Goal: Transaction & Acquisition: Purchase product/service

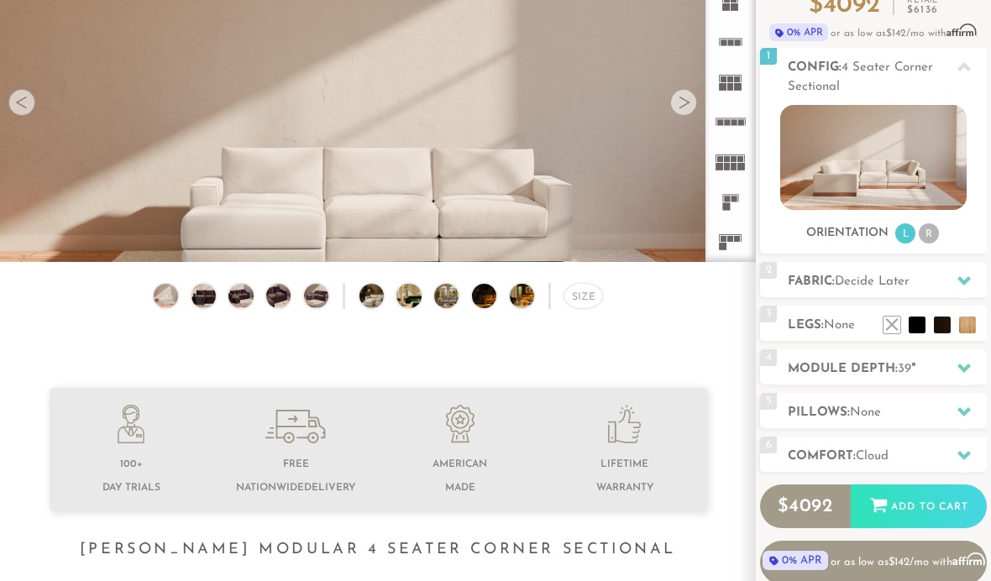
scroll to position [166, 0]
click at [961, 359] on div at bounding box center [964, 368] width 35 height 34
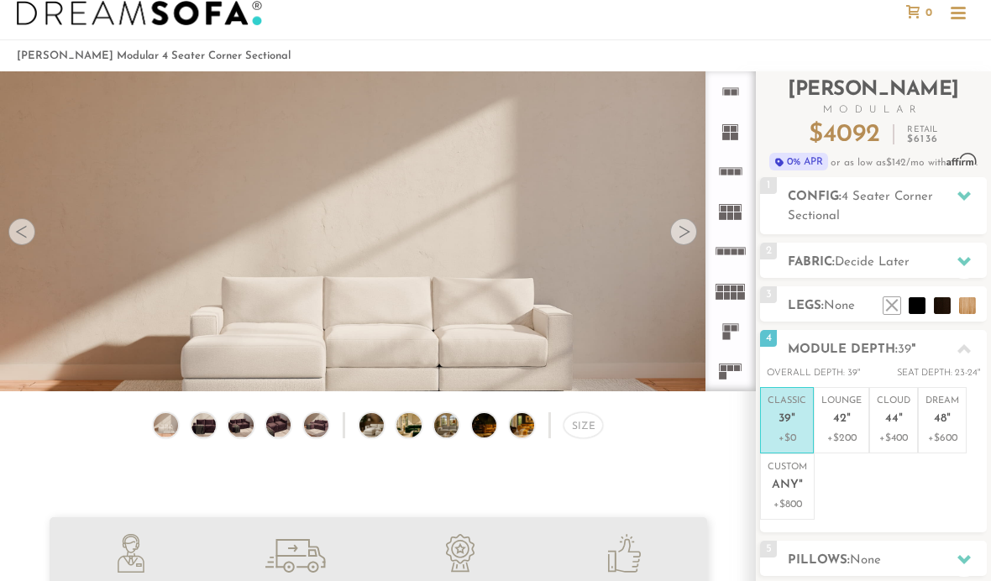
scroll to position [0, 0]
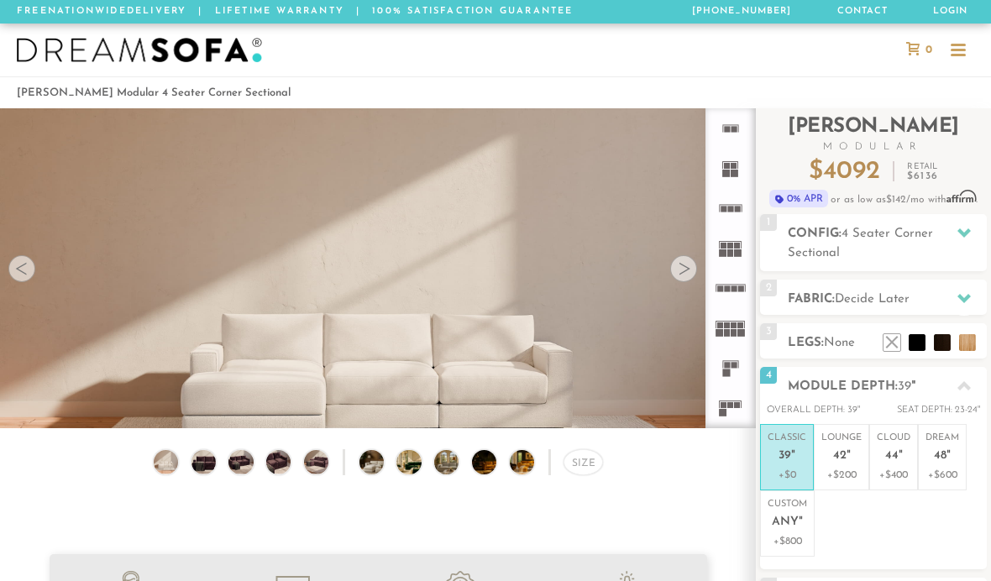
click at [679, 259] on div at bounding box center [684, 268] width 27 height 27
click at [690, 264] on div at bounding box center [684, 268] width 27 height 27
click at [197, 455] on img at bounding box center [203, 462] width 29 height 24
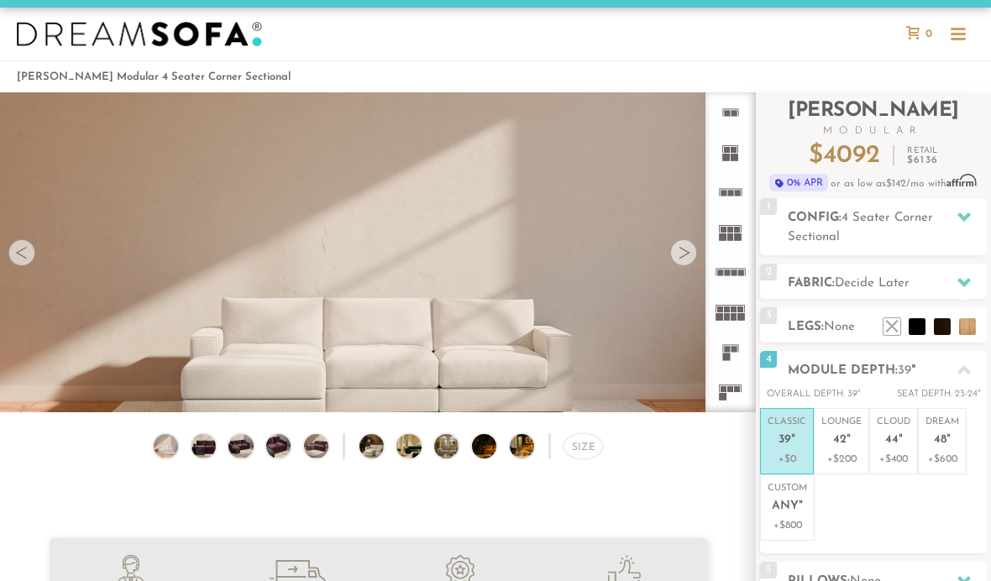
scroll to position [17, 0]
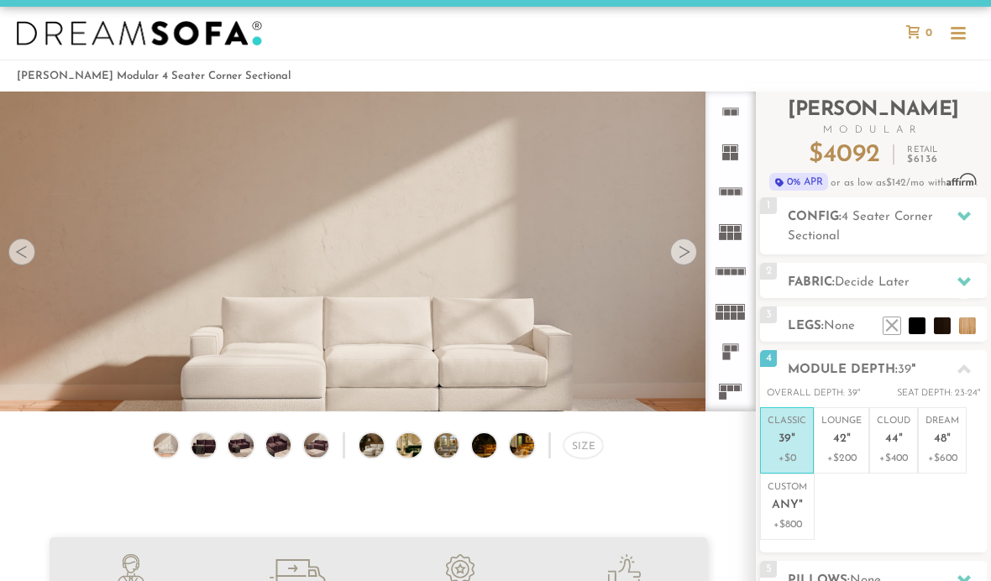
click at [202, 451] on img at bounding box center [203, 446] width 29 height 24
click at [697, 260] on video at bounding box center [378, 281] width 756 height 378
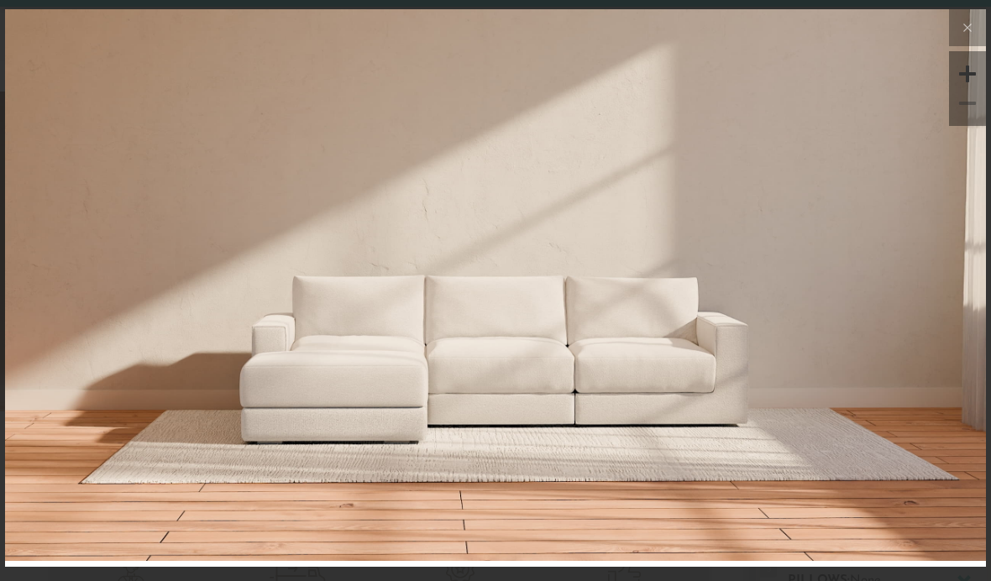
click at [871, 306] on img at bounding box center [495, 172] width 981 height 327
click at [929, 292] on img at bounding box center [495, 172] width 981 height 327
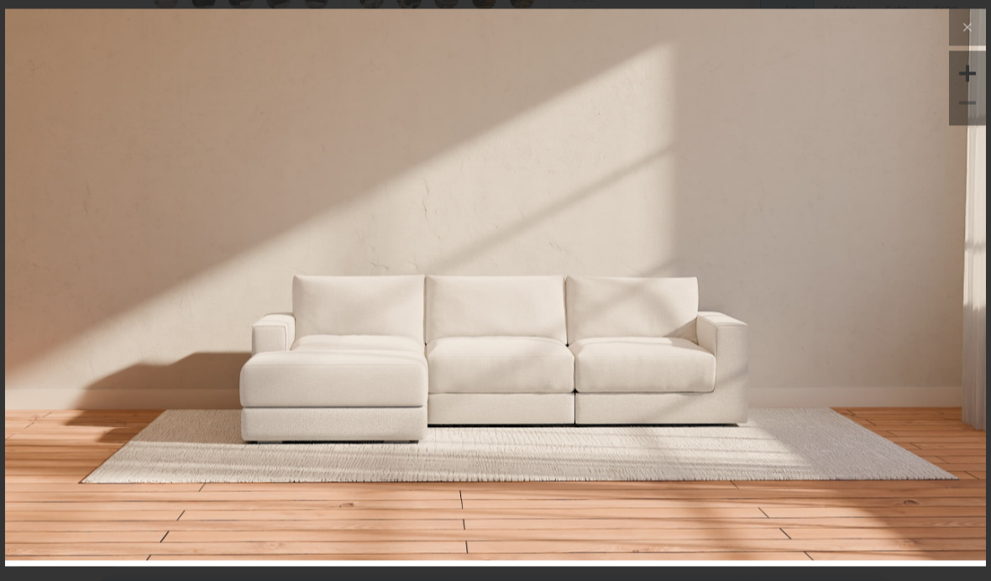
scroll to position [55, 0]
click at [964, 28] on icon at bounding box center [968, 28] width 20 height 20
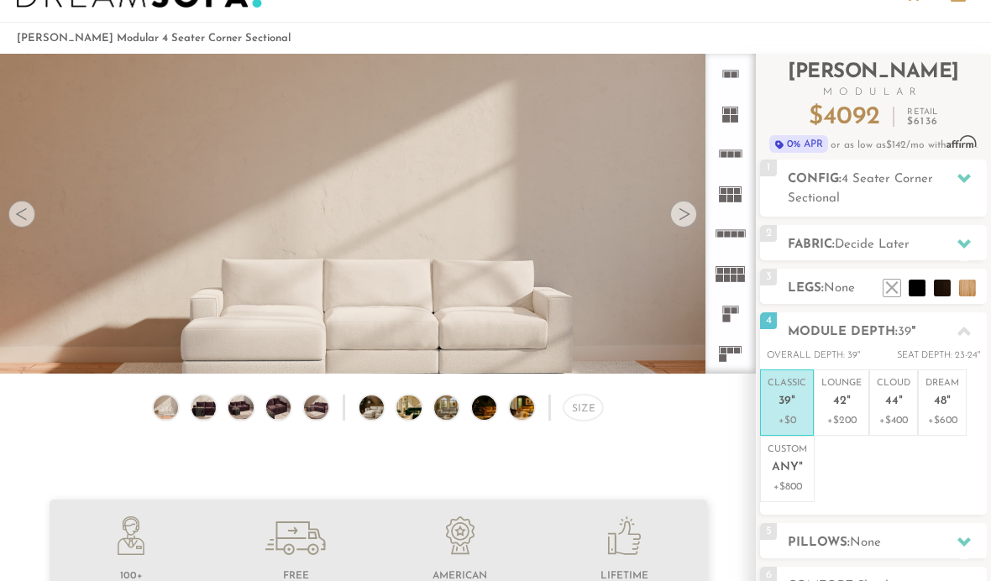
click at [970, 176] on icon at bounding box center [964, 178] width 13 height 9
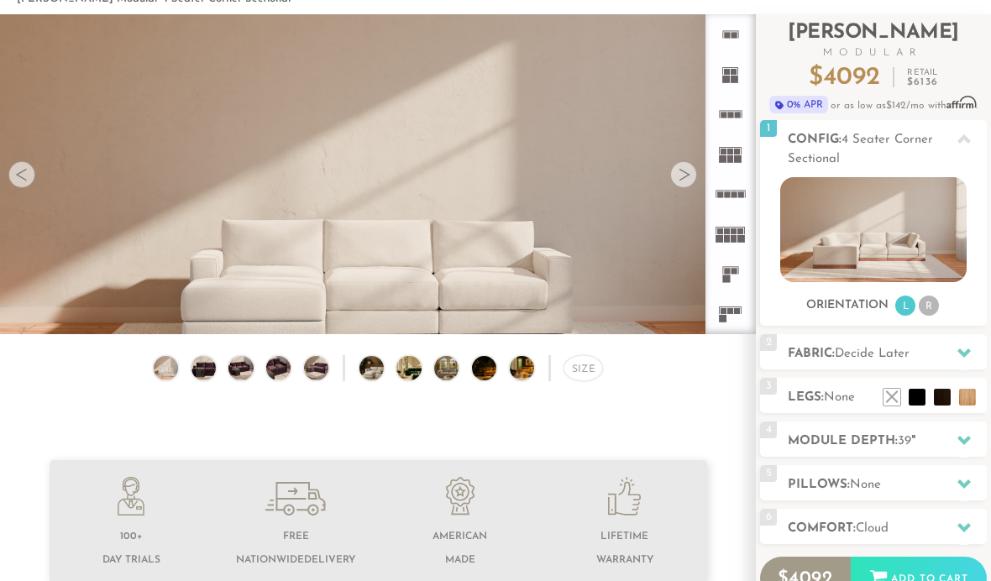
scroll to position [95, 0]
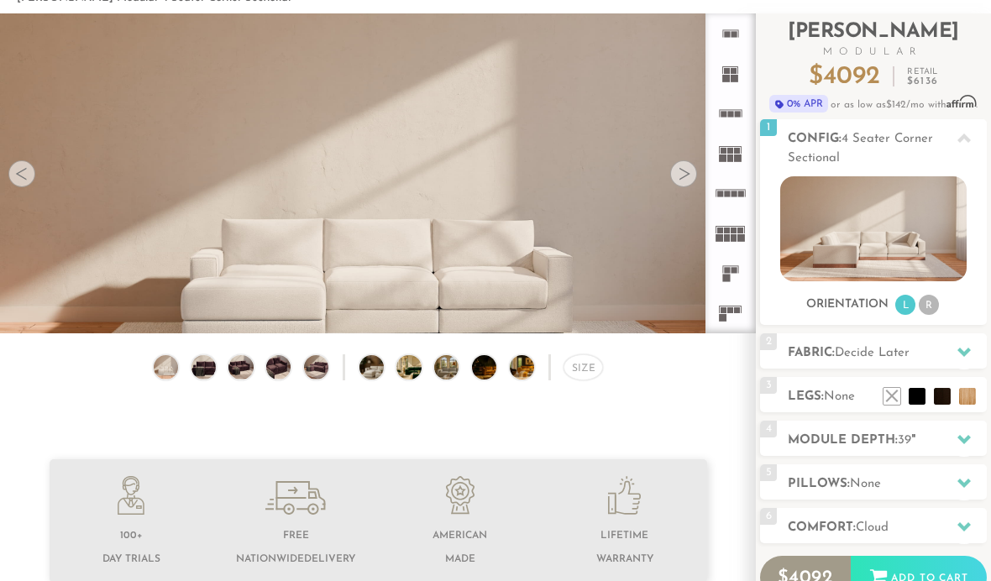
click at [854, 392] on span "None" at bounding box center [839, 397] width 31 height 13
click at [941, 390] on li at bounding box center [942, 396] width 17 height 17
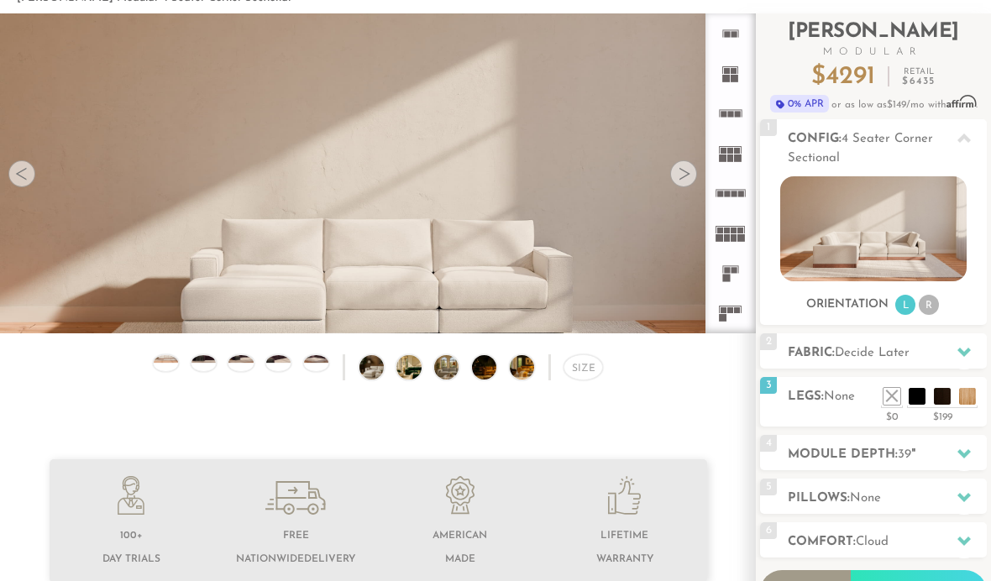
click at [593, 240] on video at bounding box center [378, 202] width 756 height 378
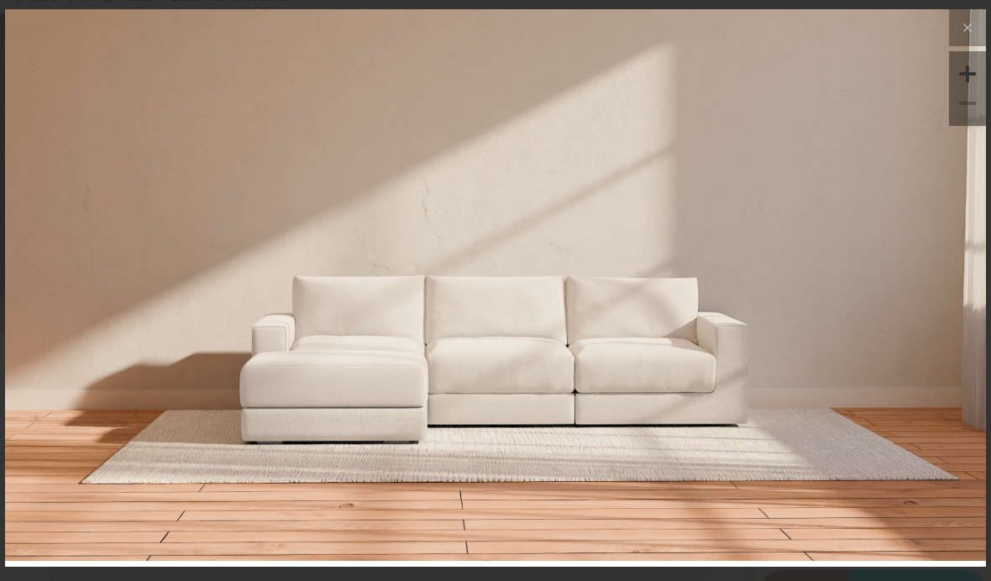
click at [954, 46] on button at bounding box center [967, 27] width 37 height 37
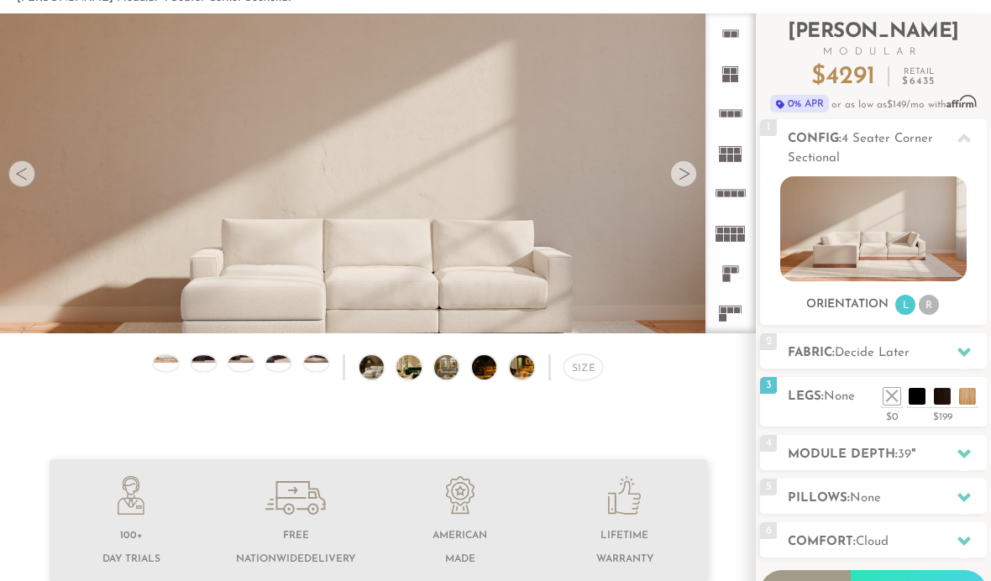
scroll to position [0, 0]
